Goal: Task Accomplishment & Management: Manage account settings

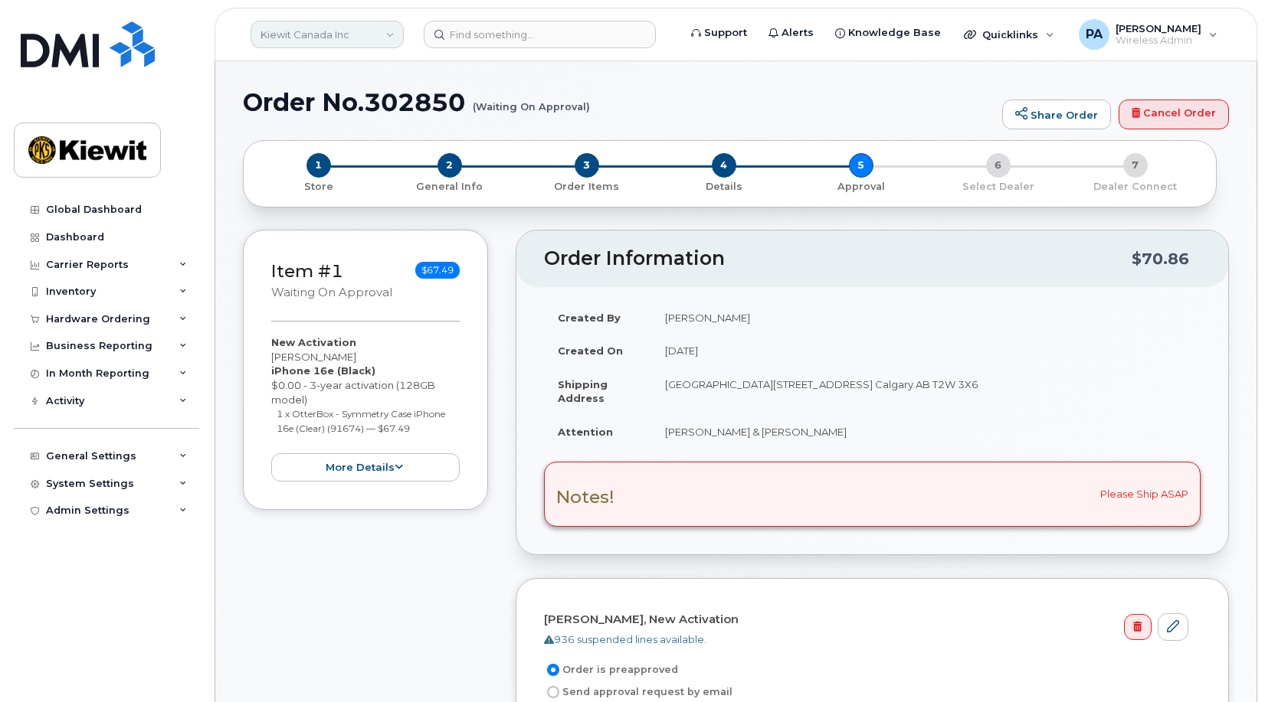
click at [347, 38] on link "Kiewit Canada Inc" at bounding box center [326, 35] width 153 height 28
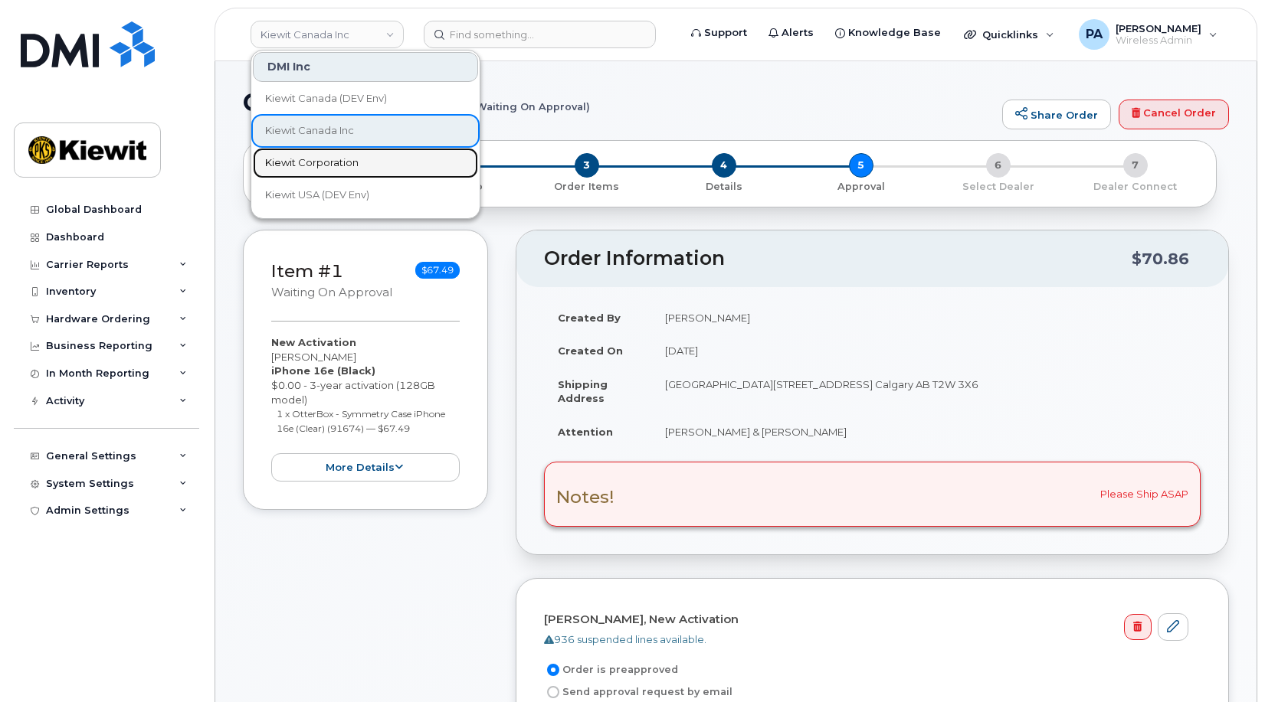
click at [300, 162] on span "Kiewit Corporation" at bounding box center [311, 163] width 93 height 15
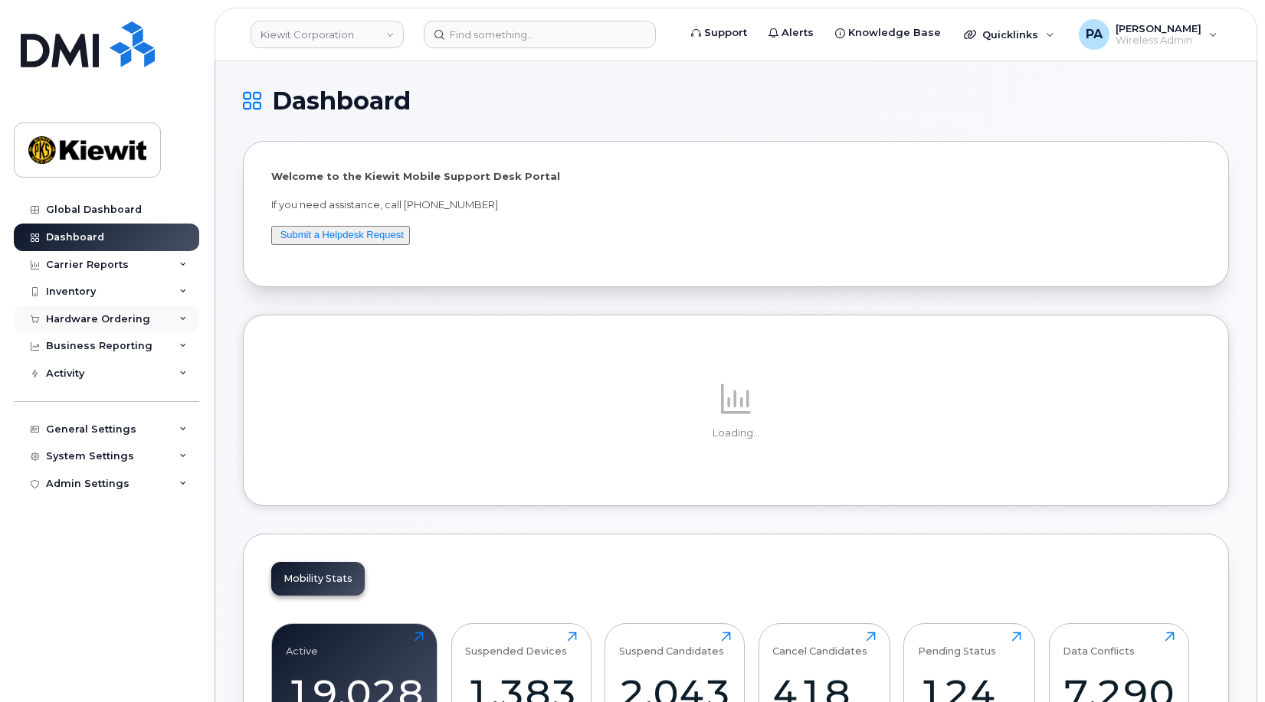
click at [111, 322] on div "Hardware Ordering" at bounding box center [98, 319] width 104 height 12
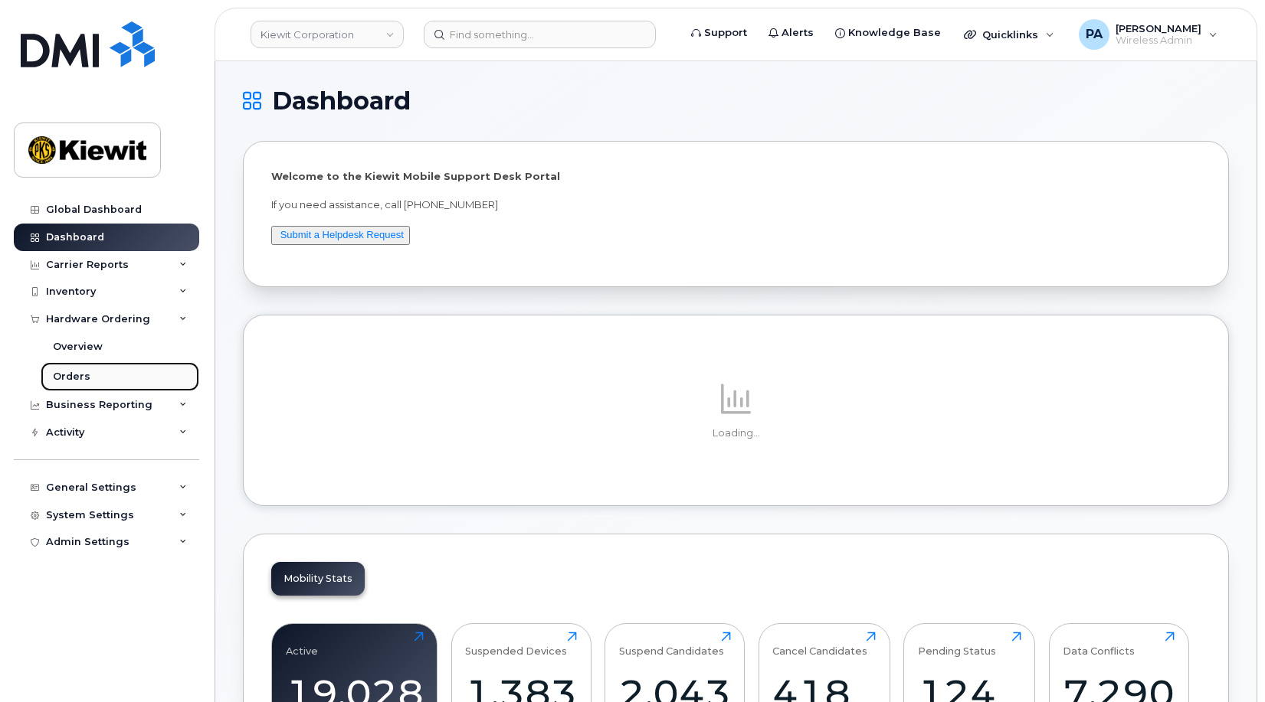
click at [66, 378] on div "Orders" at bounding box center [72, 377] width 38 height 14
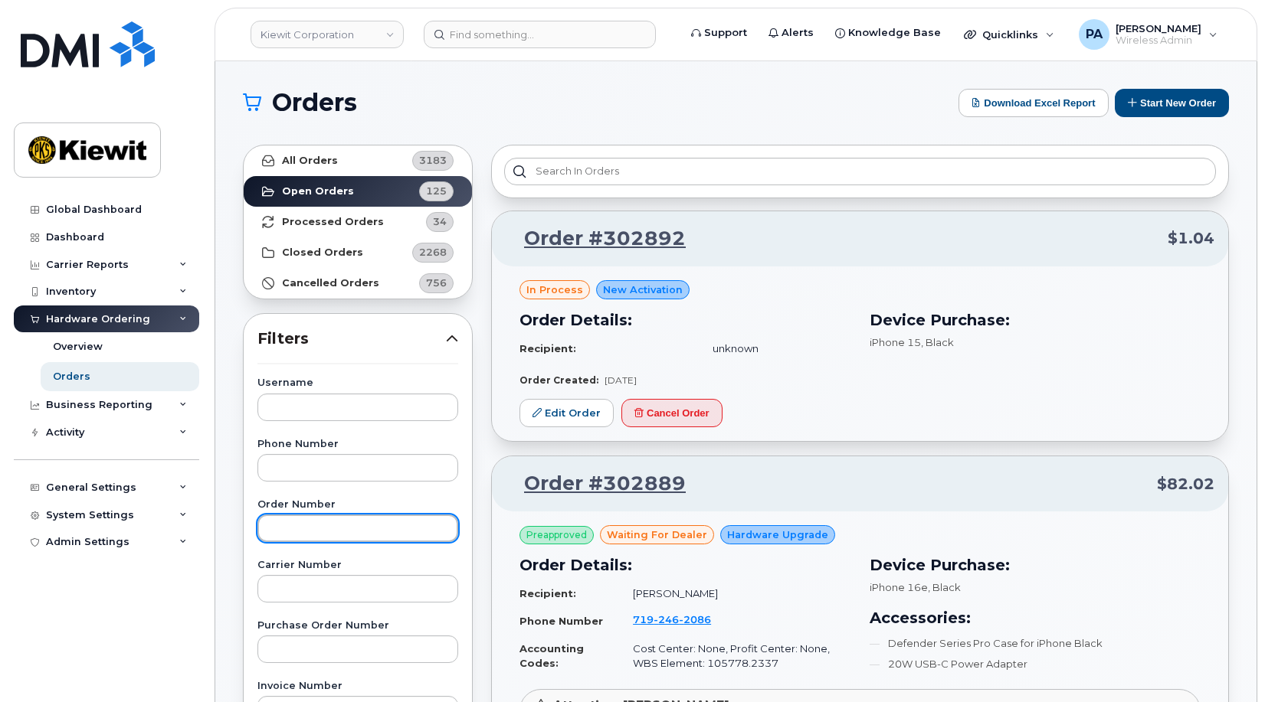
click at [334, 534] on input "text" at bounding box center [357, 529] width 201 height 28
type input "302847"
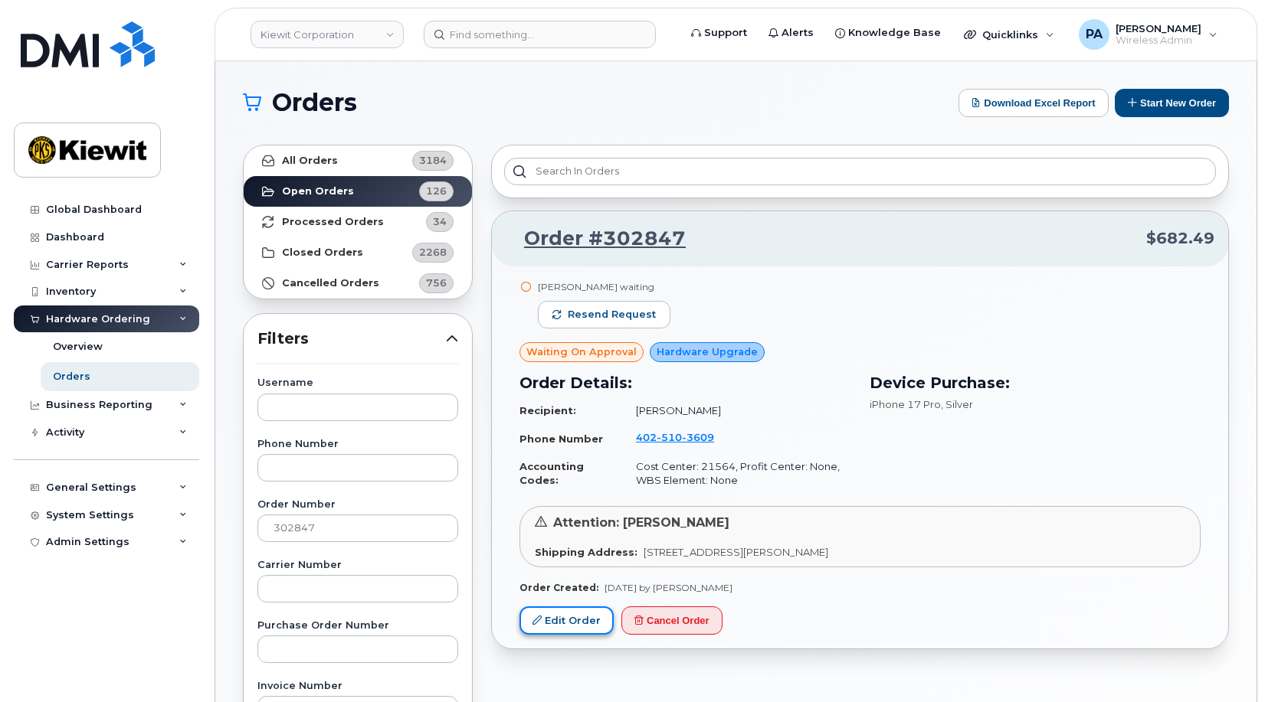
click at [556, 624] on link "Edit Order" at bounding box center [566, 621] width 94 height 28
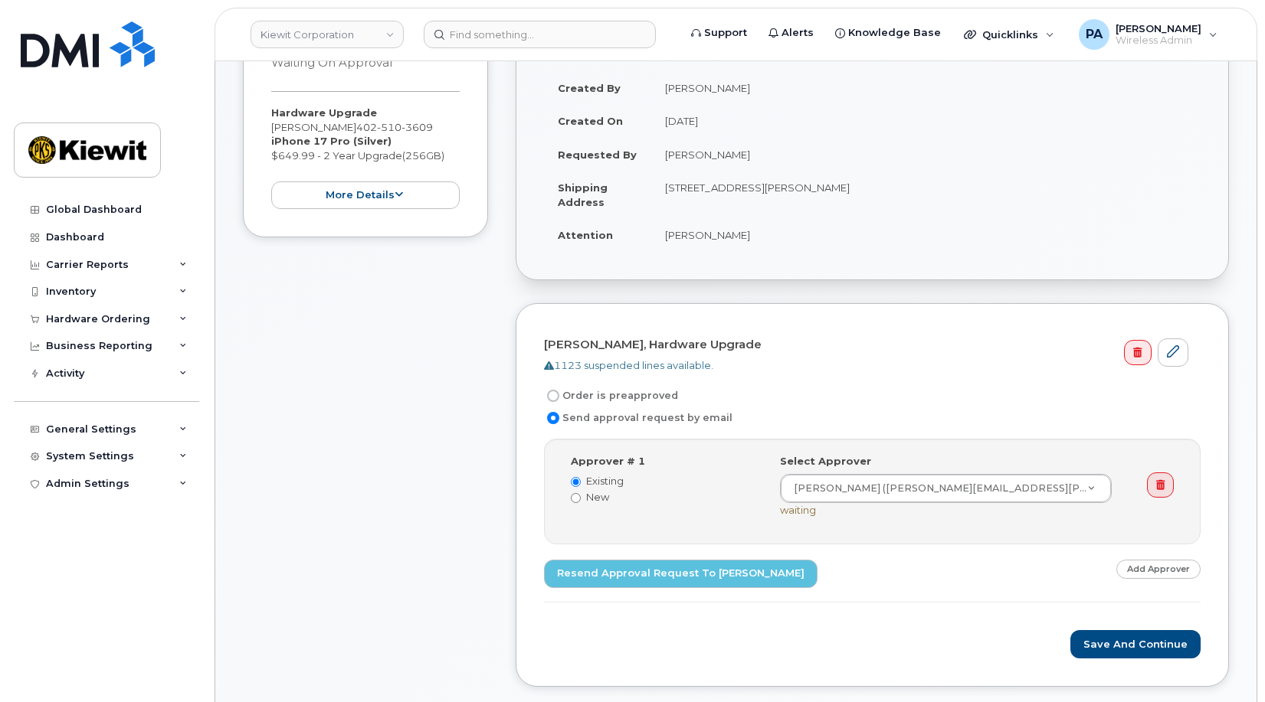
scroll to position [306, 0]
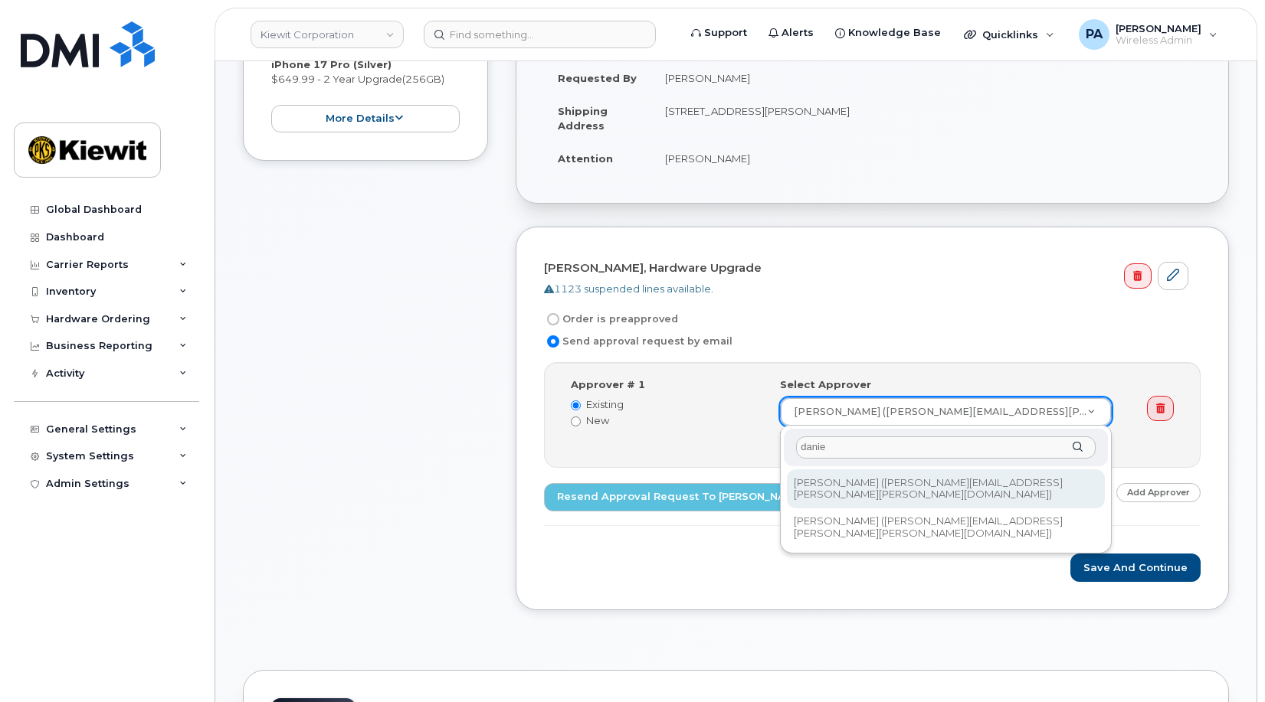
type input "danie"
type input "2151910"
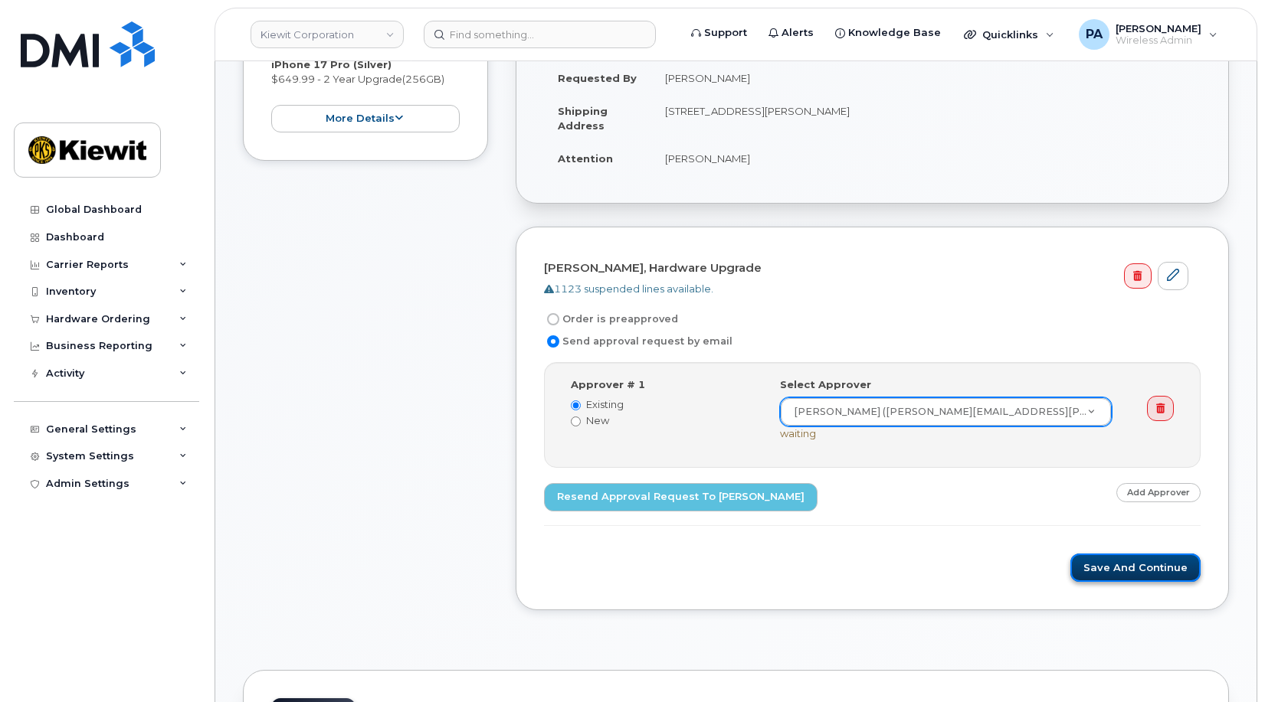
click at [1123, 565] on button "Save and Continue" at bounding box center [1135, 568] width 130 height 28
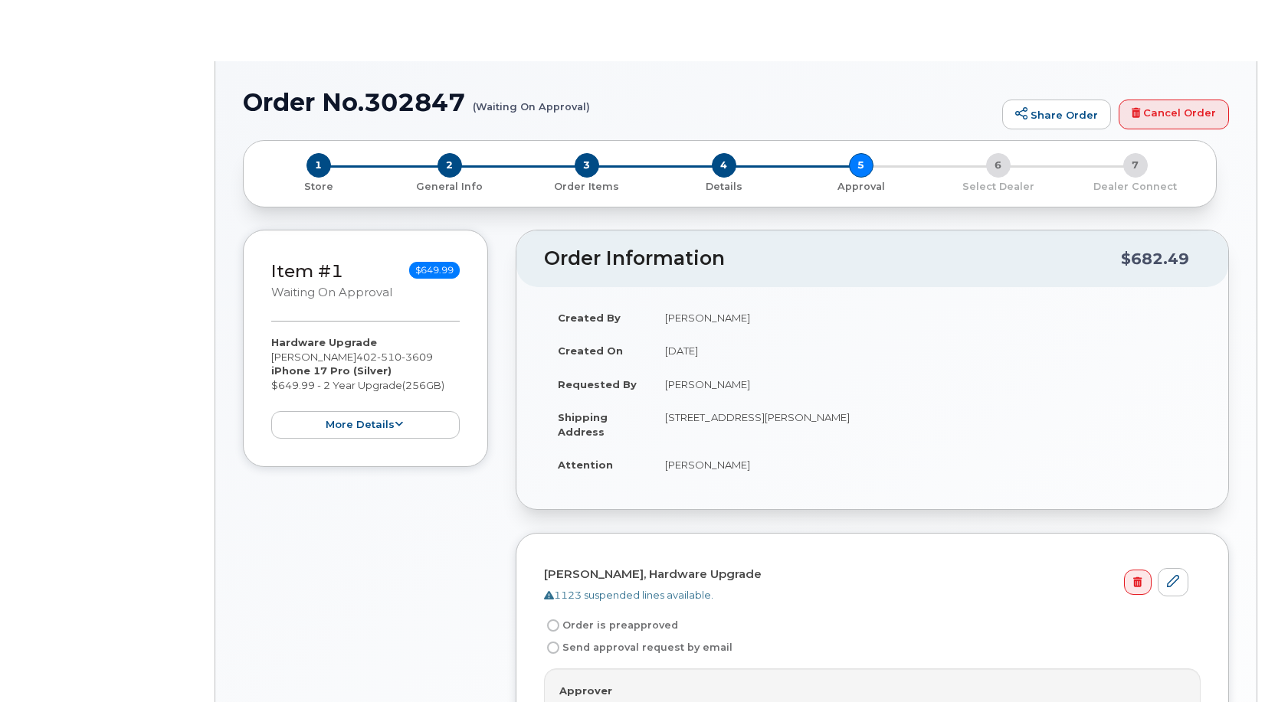
radio input "true"
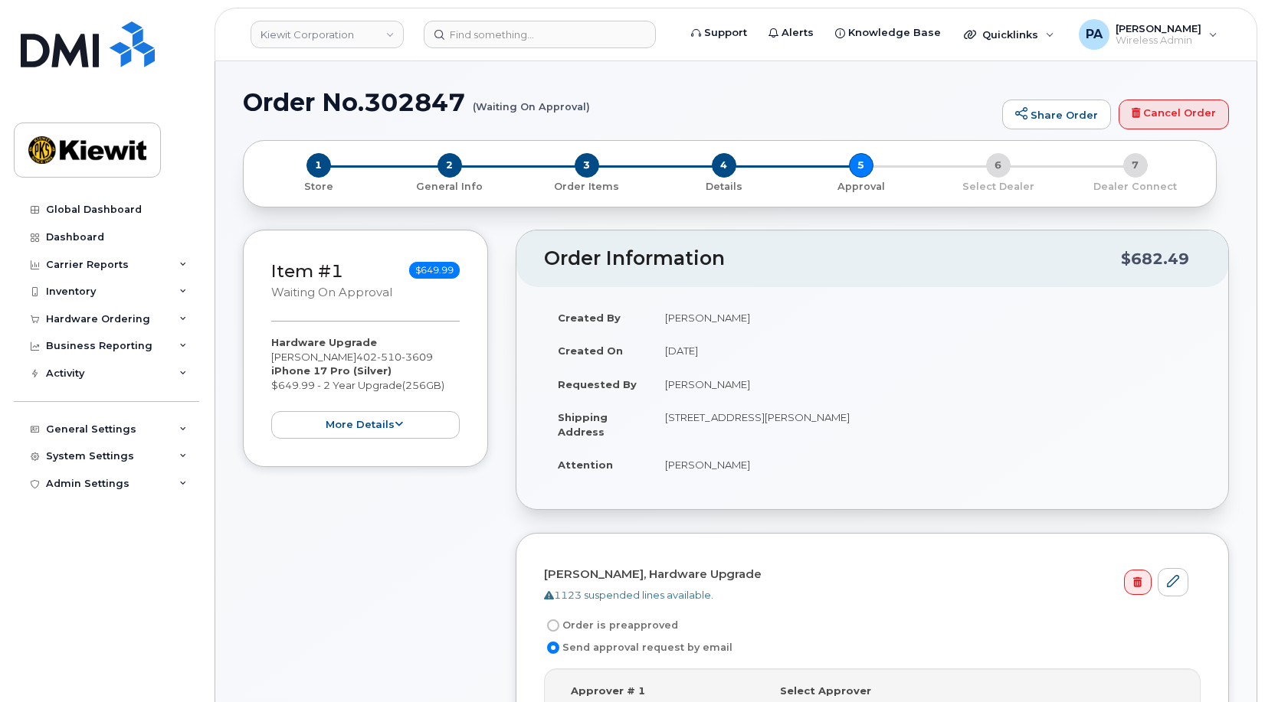
drag, startPoint x: 772, startPoint y: 382, endPoint x: 663, endPoint y: 382, distance: 108.8
click at [663, 382] on td "[PERSON_NAME]" at bounding box center [925, 385] width 549 height 34
click at [515, 41] on input at bounding box center [540, 35] width 232 height 28
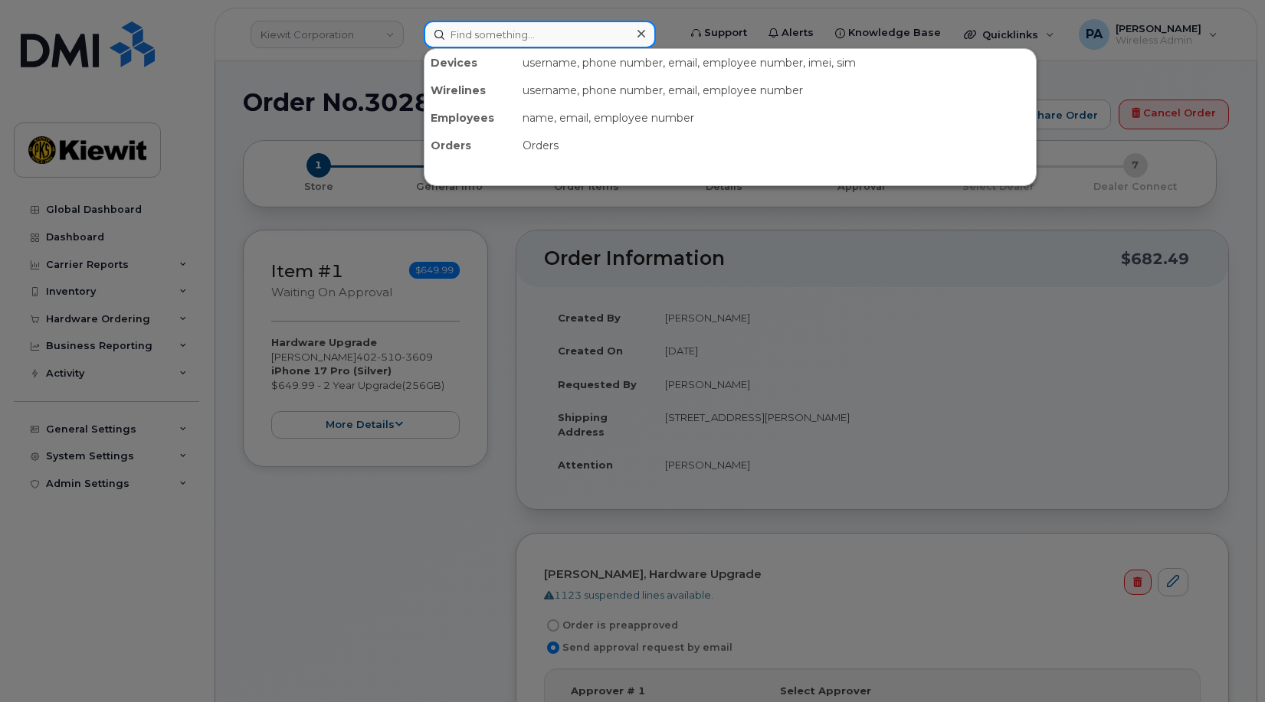
paste input "[PERSON_NAME]"
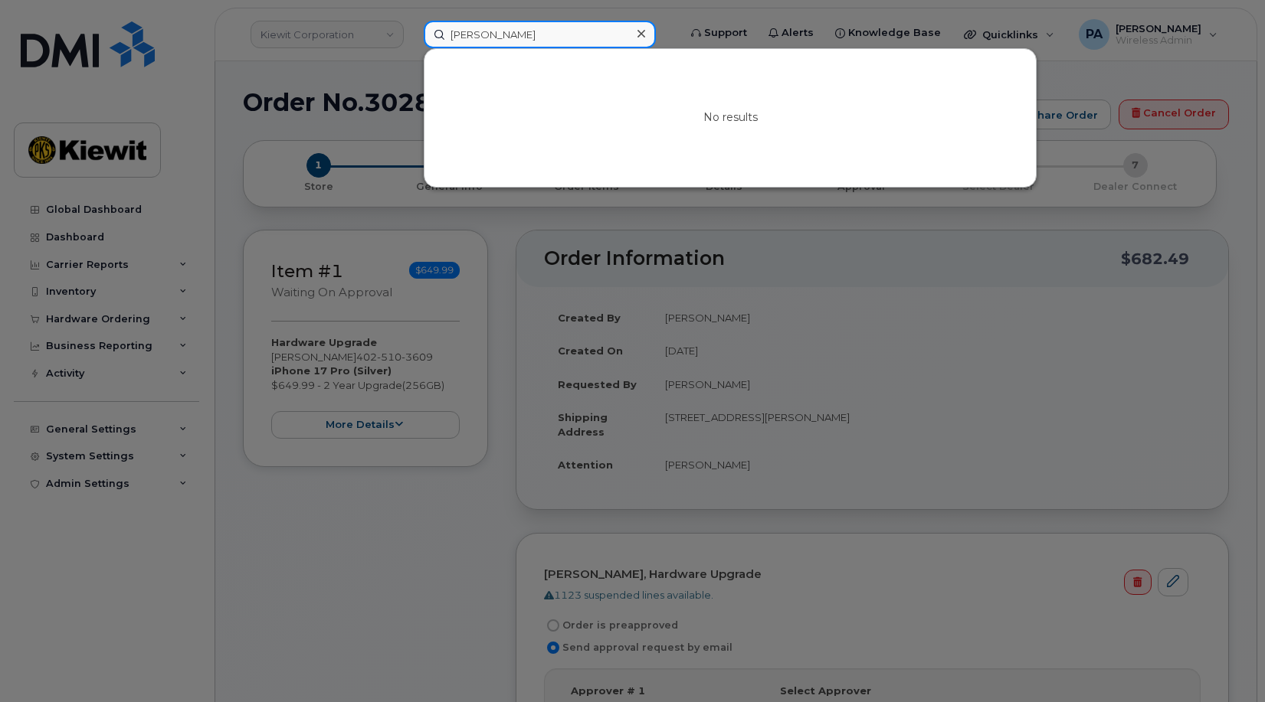
click at [516, 36] on input "[PERSON_NAME]" at bounding box center [540, 35] width 232 height 28
drag, startPoint x: 571, startPoint y: 38, endPoint x: 480, endPoint y: 34, distance: 91.2
click at [480, 34] on input "Judd Skoog Smith" at bounding box center [540, 35] width 232 height 28
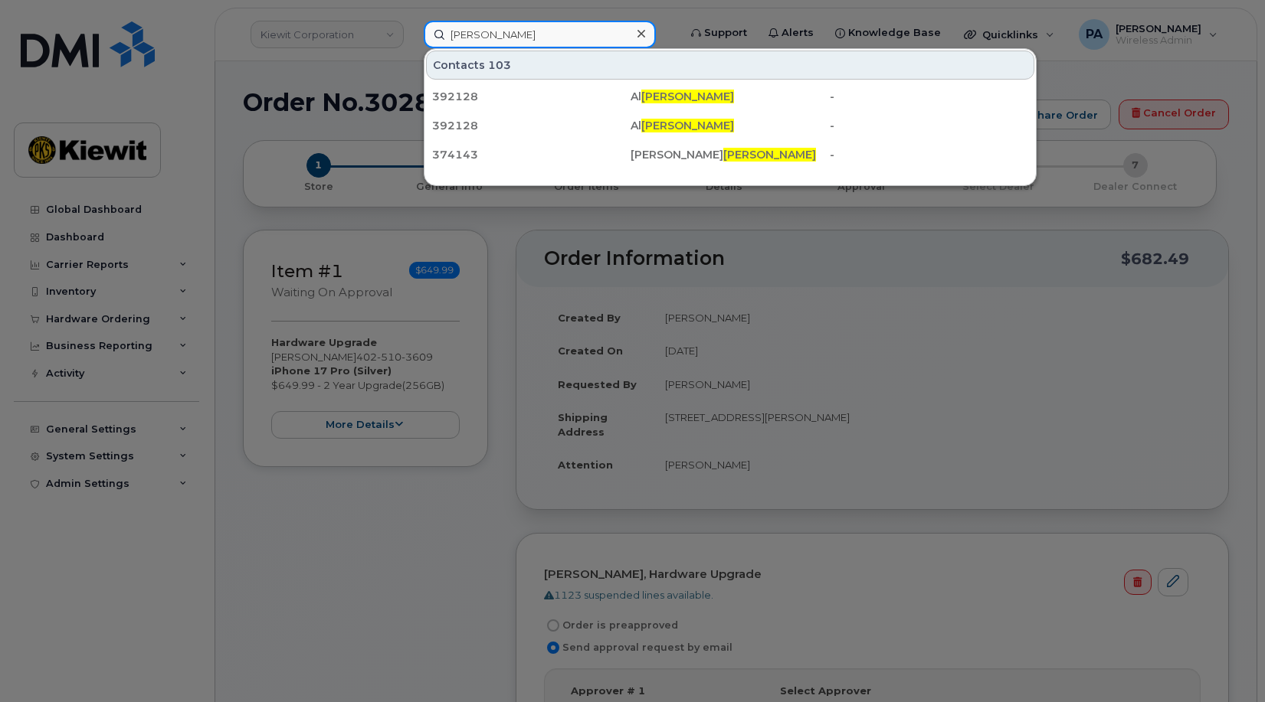
click at [493, 36] on input "Judd" at bounding box center [540, 35] width 232 height 28
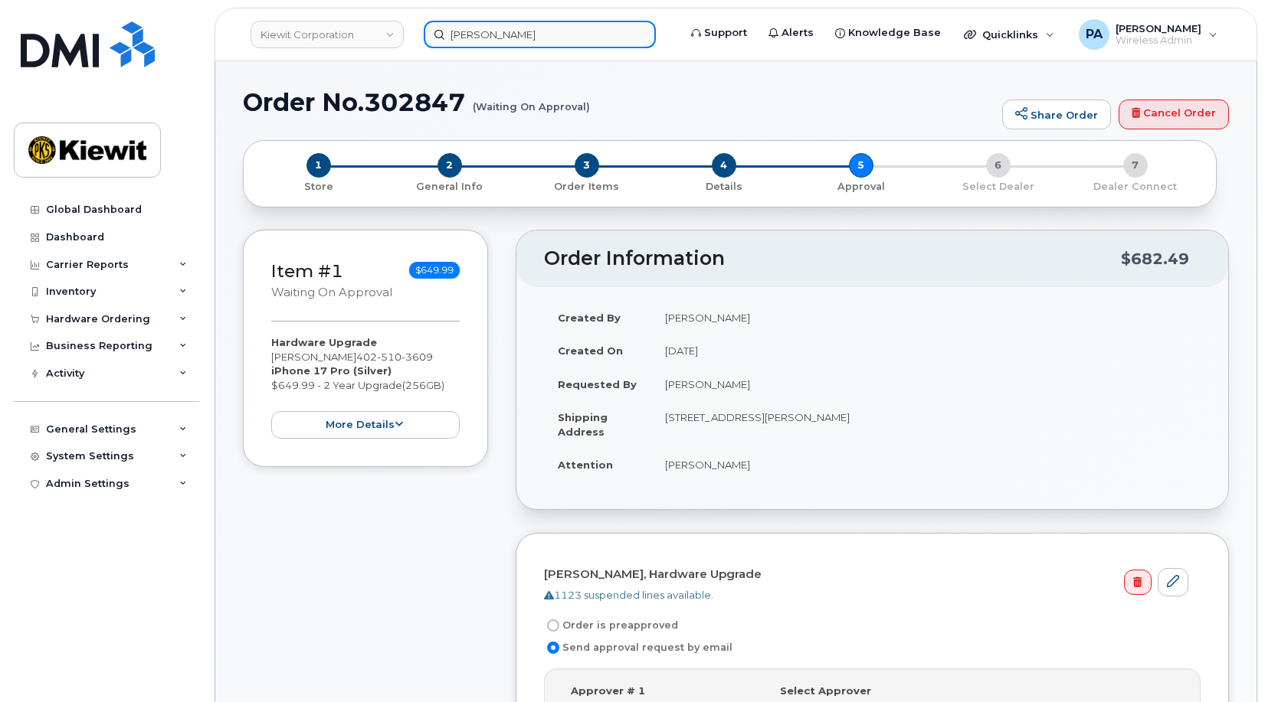
click at [516, 34] on input "Judd" at bounding box center [540, 35] width 232 height 28
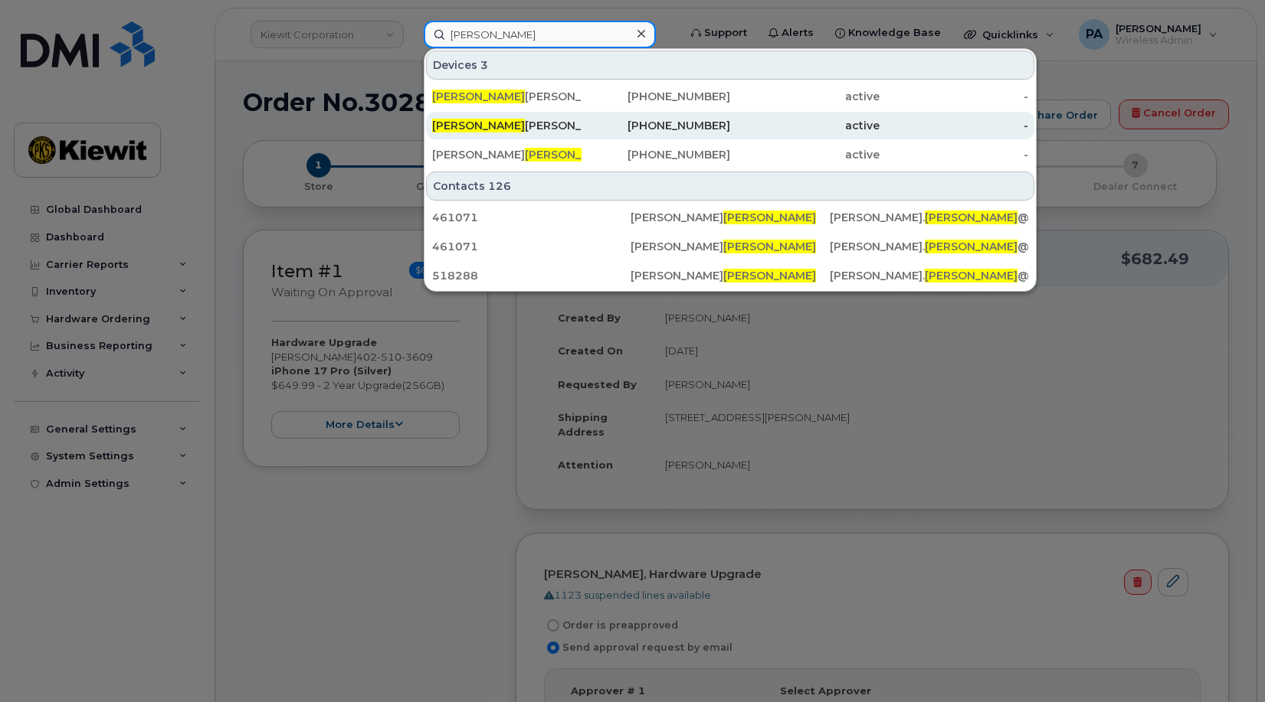
type input "Judson"
click at [489, 126] on div "Judson Skoog-Smith" at bounding box center [506, 125] width 149 height 15
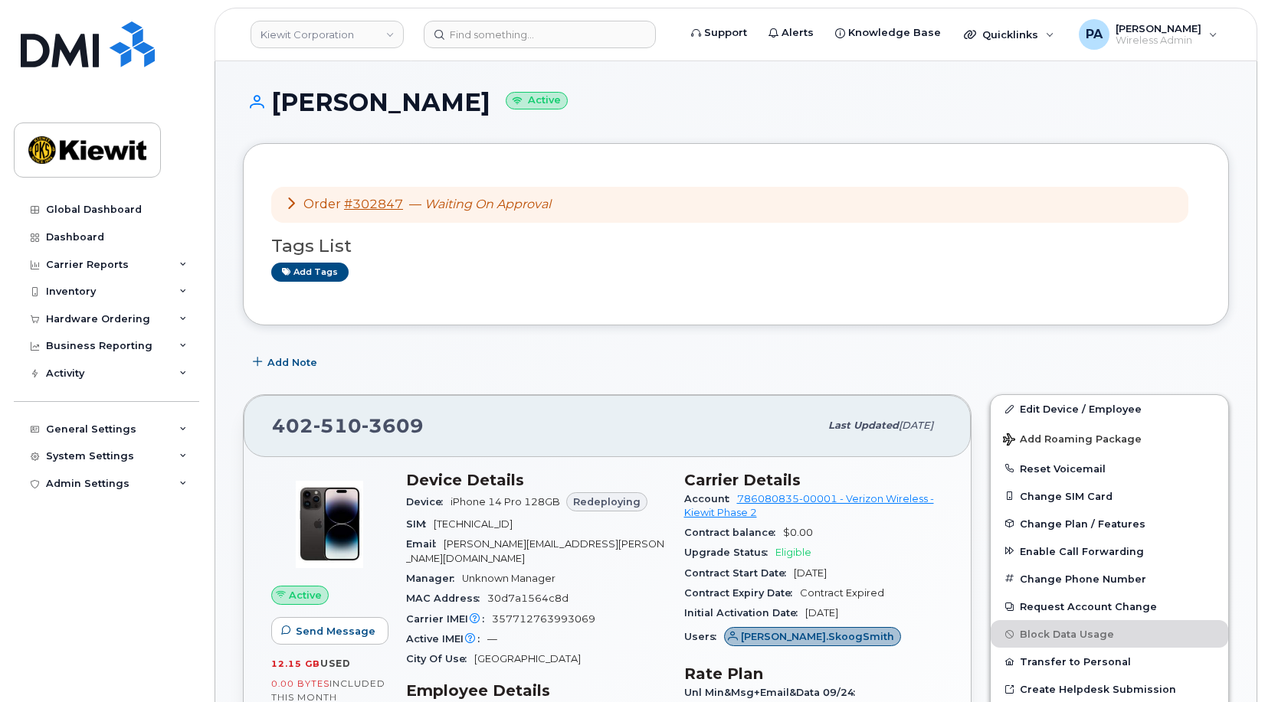
scroll to position [383, 0]
